Goal: Task Accomplishment & Management: Manage account settings

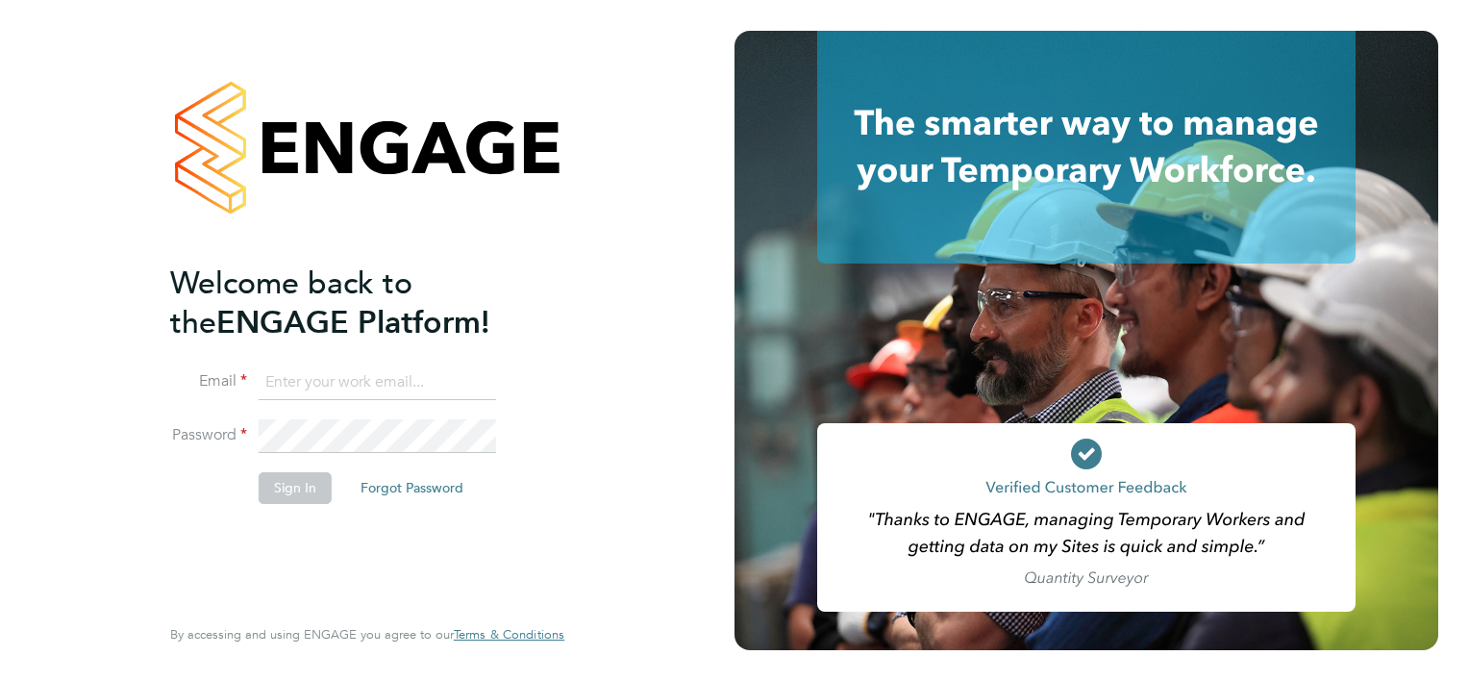
type input "[EMAIL_ADDRESS][DOMAIN_NAME]"
click at [302, 485] on button "Sign In" at bounding box center [295, 487] width 73 height 31
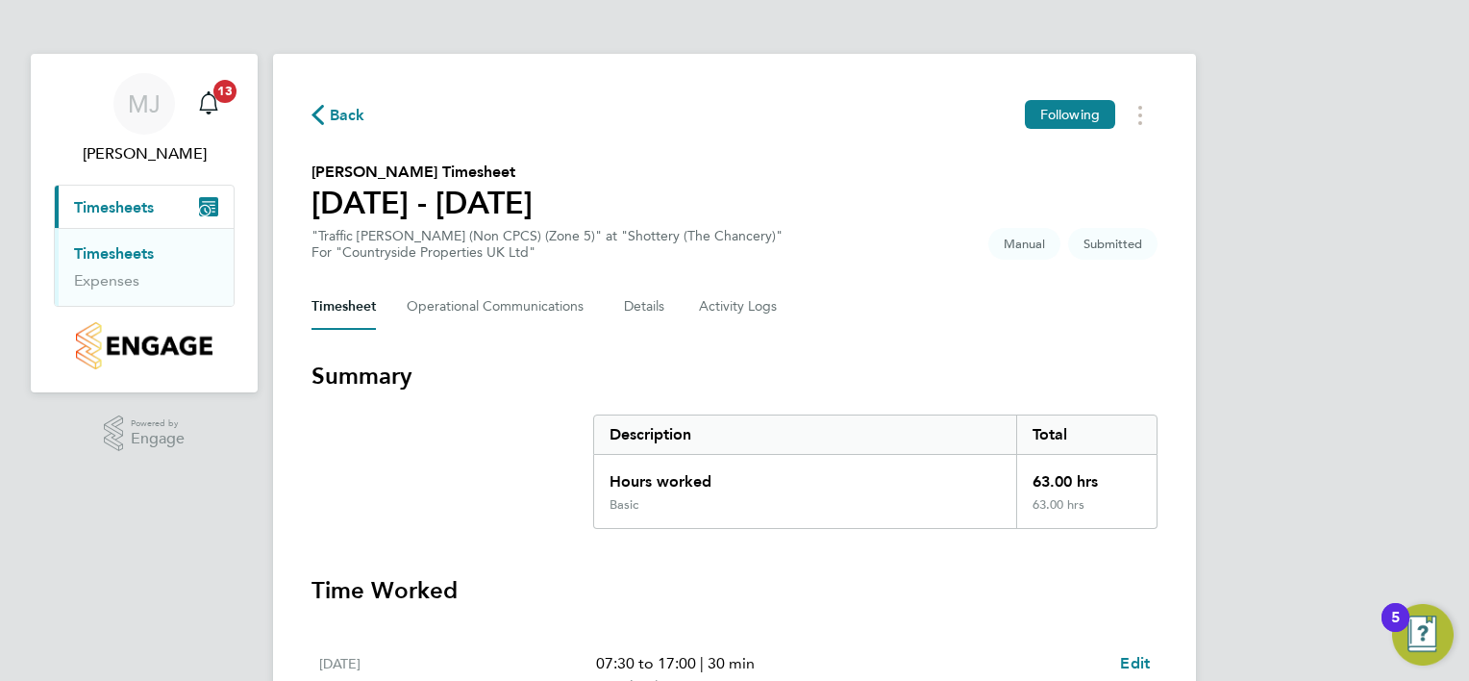
click at [392, 460] on section "Summary Description Total Hours worked 63.00 hrs Basic 63.00 hrs" at bounding box center [735, 445] width 846 height 168
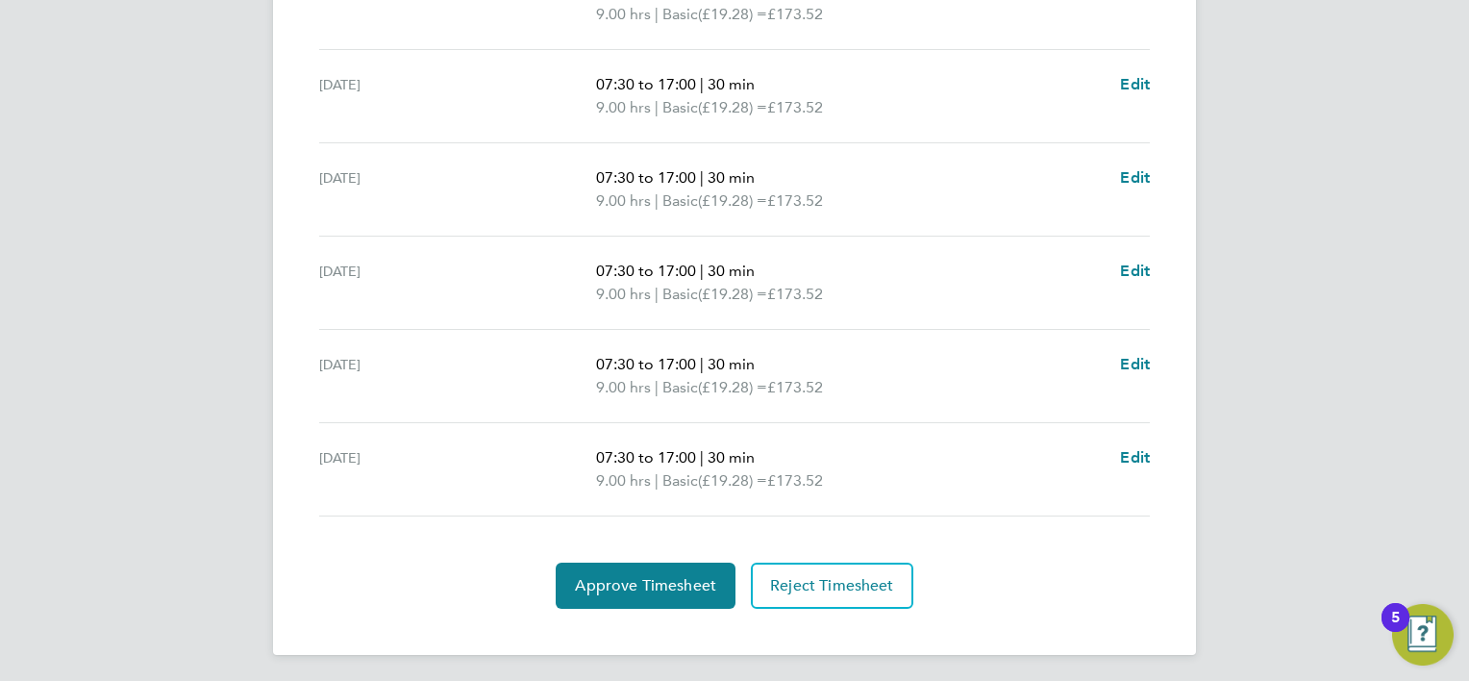
scroll to position [767, 0]
click at [650, 579] on span "Approve Timesheet" at bounding box center [645, 583] width 141 height 19
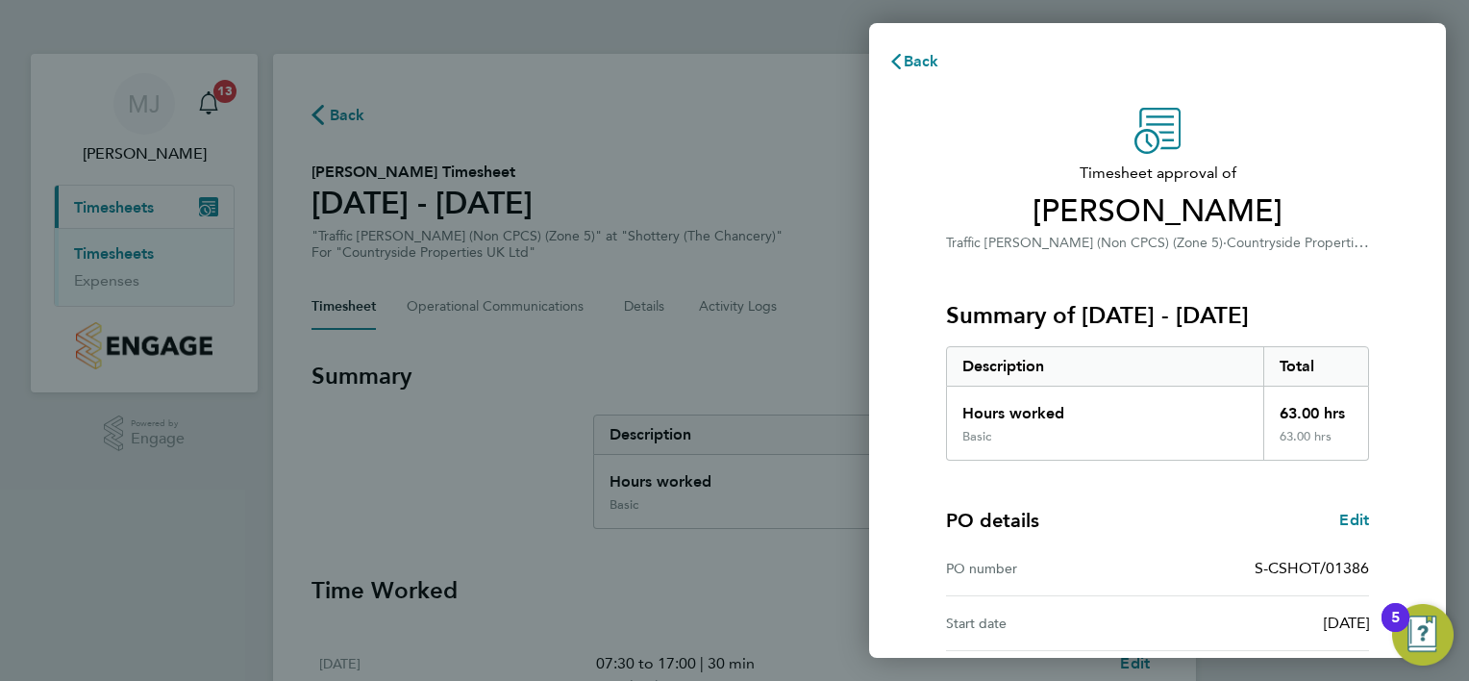
click at [910, 433] on div "Timesheet approval of [PERSON_NAME] Traffic [PERSON_NAME] (Non CPCS) (Zone 5) ·…" at bounding box center [1157, 492] width 577 height 814
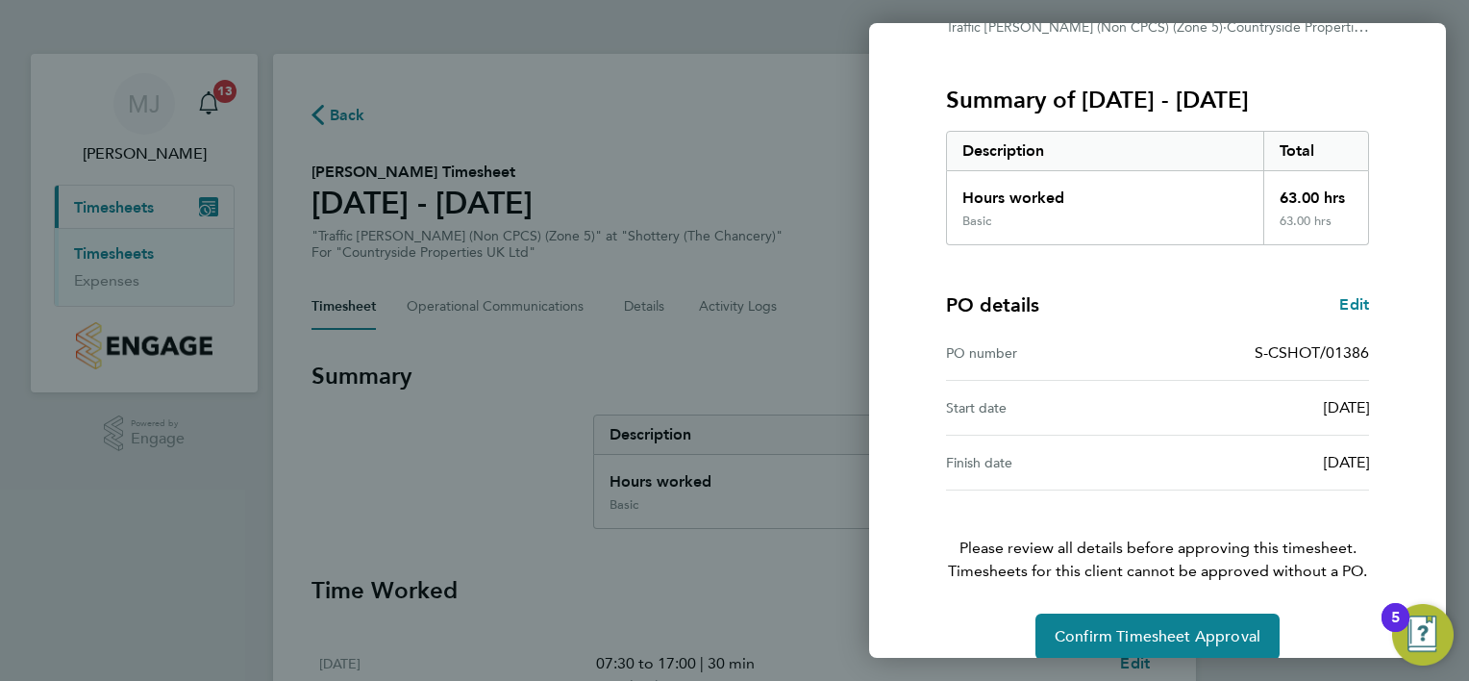
scroll to position [238, 0]
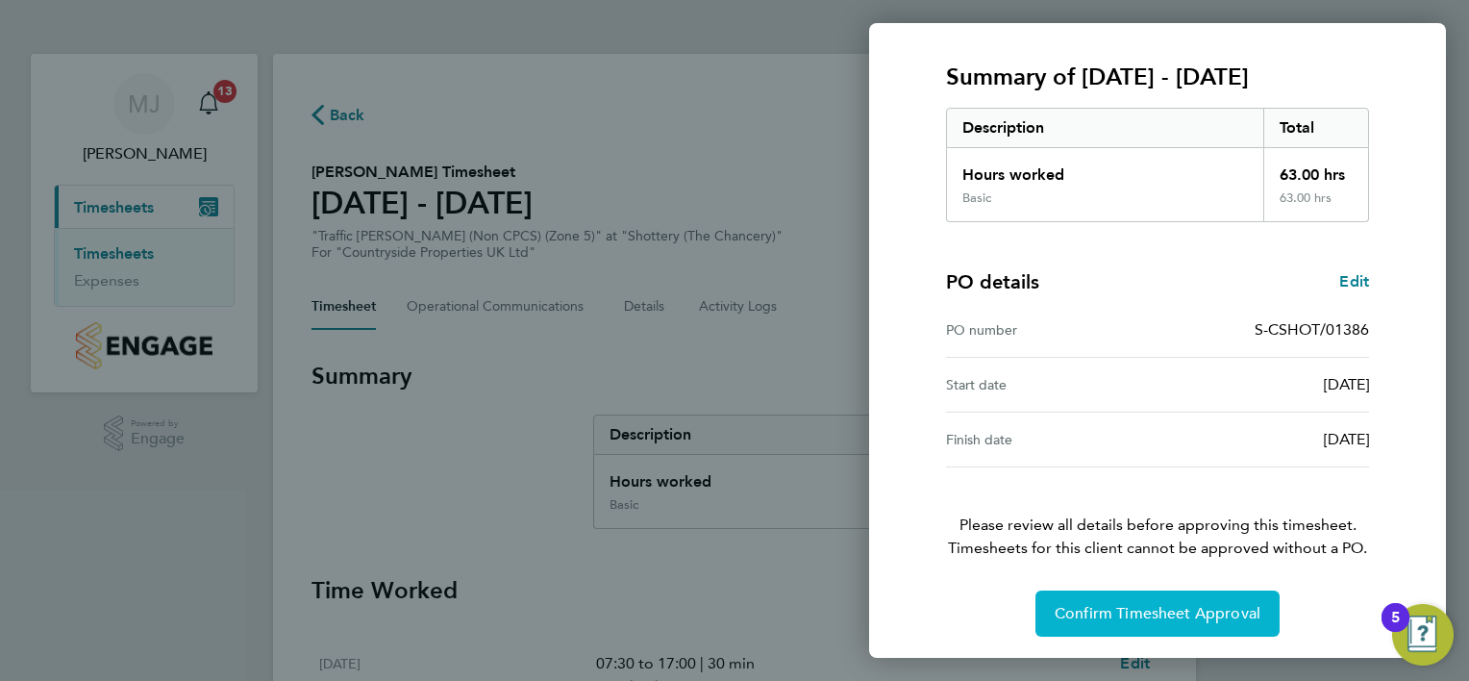
click at [1200, 612] on span "Confirm Timesheet Approval" at bounding box center [1158, 613] width 206 height 19
